Goal: Task Accomplishment & Management: Manage account settings

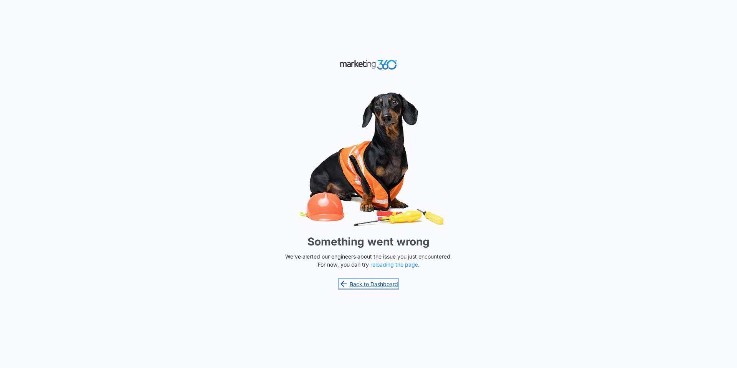
click at [355, 285] on link "Back to Dashboard" at bounding box center [368, 283] width 59 height 9
click at [363, 284] on link "Back to Dashboard" at bounding box center [368, 283] width 59 height 9
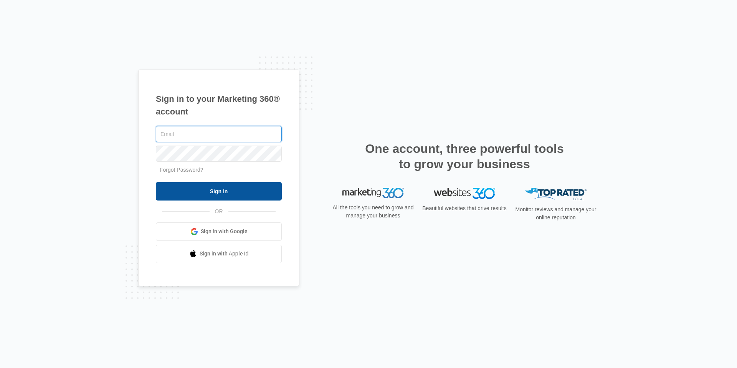
type input "[EMAIL_ADDRESS][DOMAIN_NAME]"
click at [231, 185] on input "Sign In" at bounding box center [219, 191] width 126 height 18
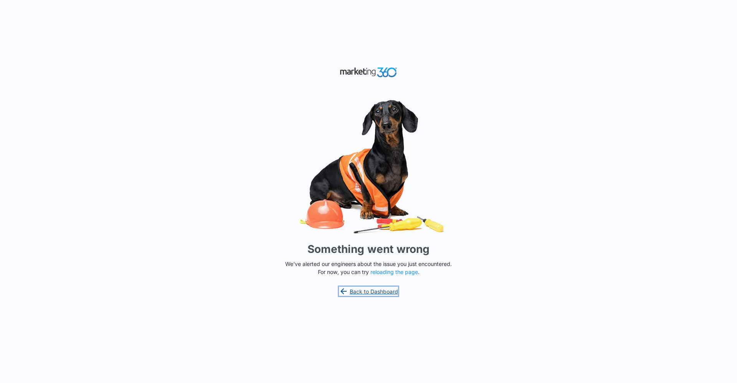
click at [379, 293] on link "Back to Dashboard" at bounding box center [368, 291] width 59 height 9
